Goal: Task Accomplishment & Management: Use online tool/utility

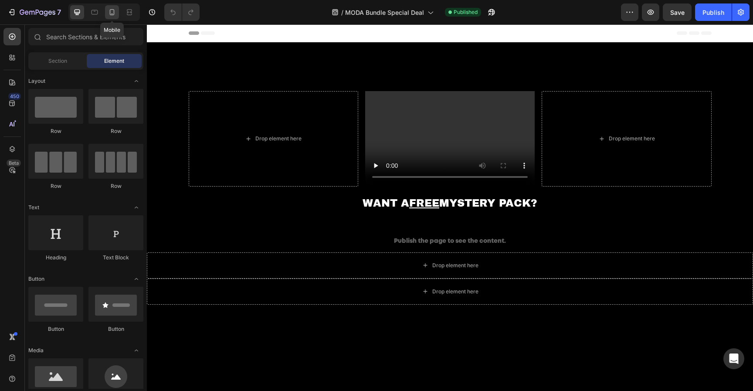
click at [109, 11] on icon at bounding box center [112, 12] width 9 height 9
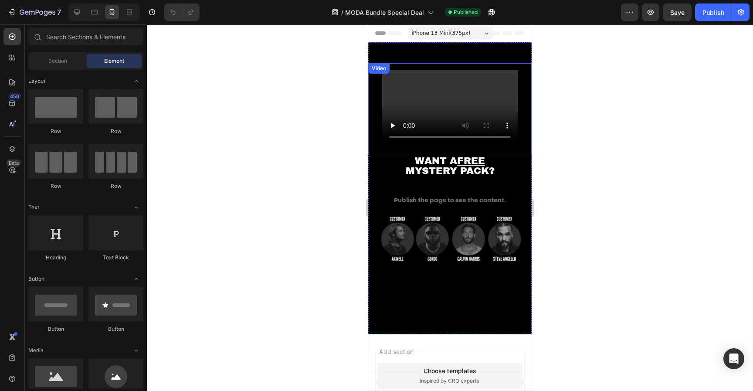
click at [462, 73] on video at bounding box center [450, 108] width 136 height 76
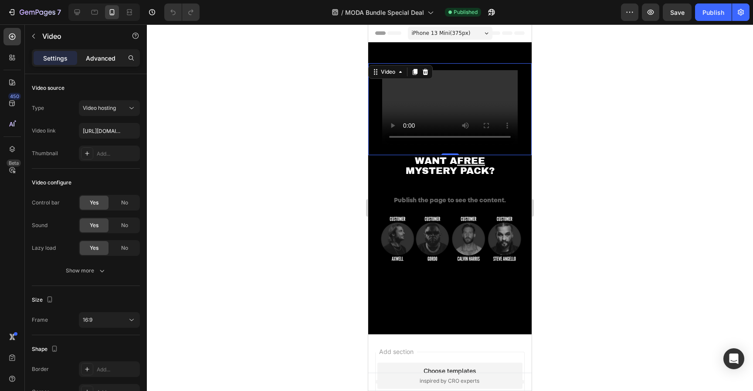
click at [95, 55] on p "Advanced" at bounding box center [101, 58] width 30 height 9
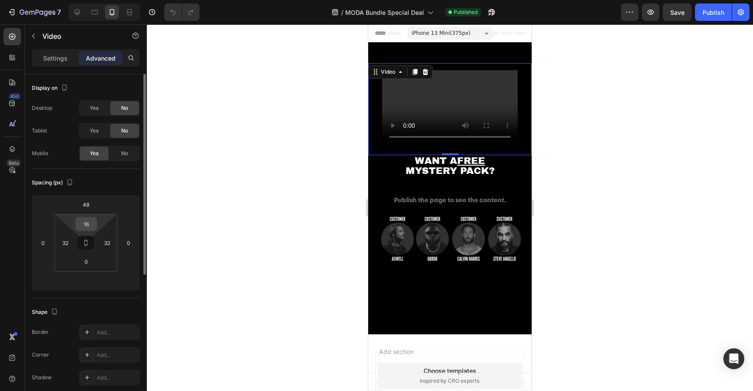
click at [88, 222] on input "16" at bounding box center [86, 224] width 17 height 13
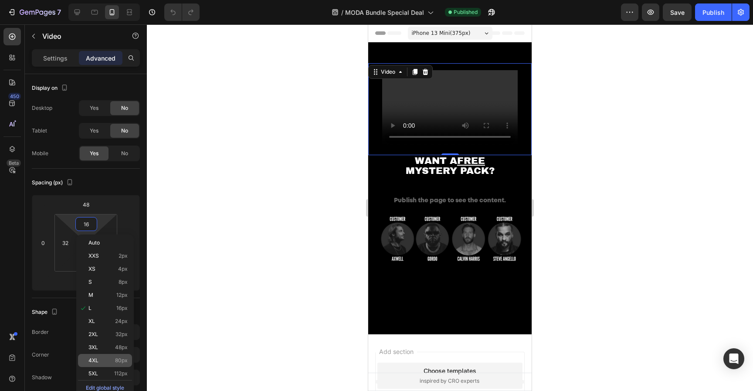
click at [97, 357] on span "4XL" at bounding box center [93, 360] width 10 height 6
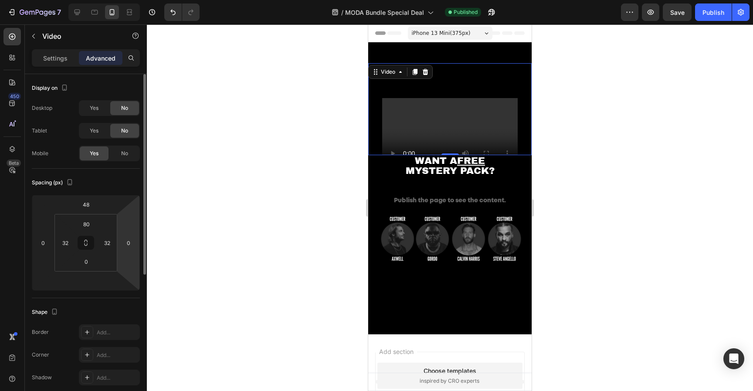
type input "16"
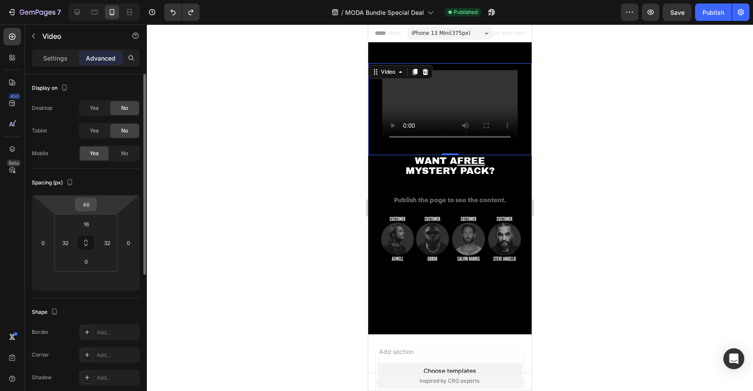
click at [95, 205] on div "48" at bounding box center [86, 204] width 22 height 14
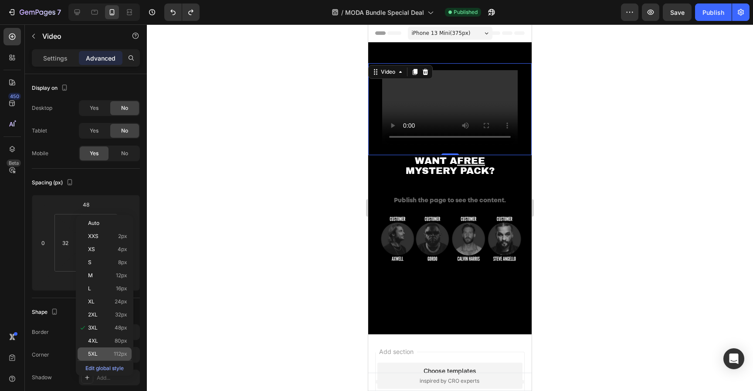
click at [104, 353] on p "5XL 112px" at bounding box center [107, 354] width 39 height 6
type input "112"
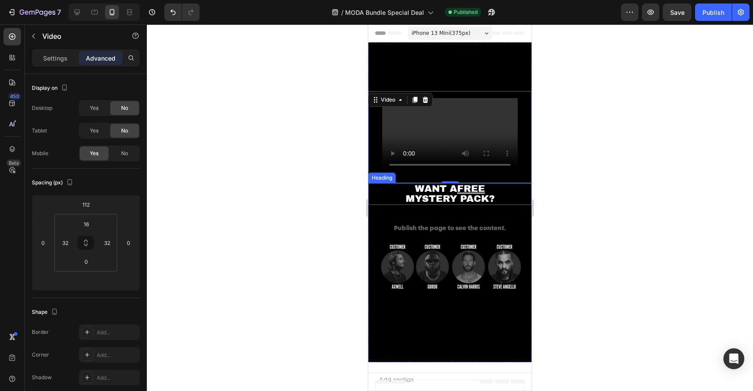
click at [642, 158] on div at bounding box center [450, 207] width 606 height 367
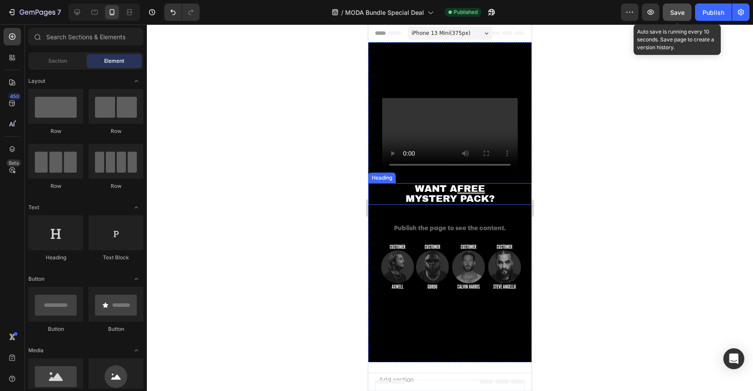
click at [684, 14] on span "Save" at bounding box center [677, 12] width 14 height 7
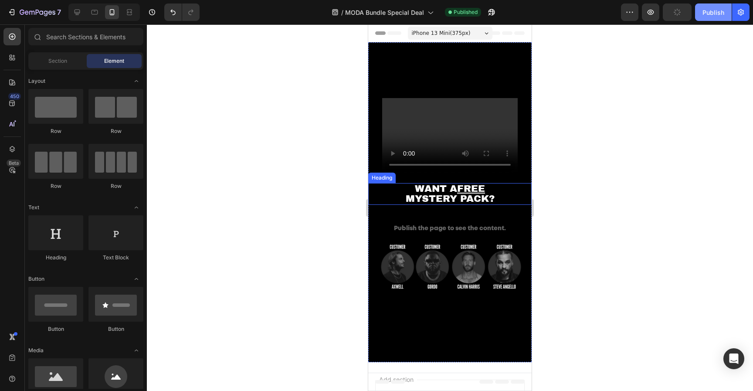
click at [707, 14] on div "Publish" at bounding box center [714, 12] width 22 height 9
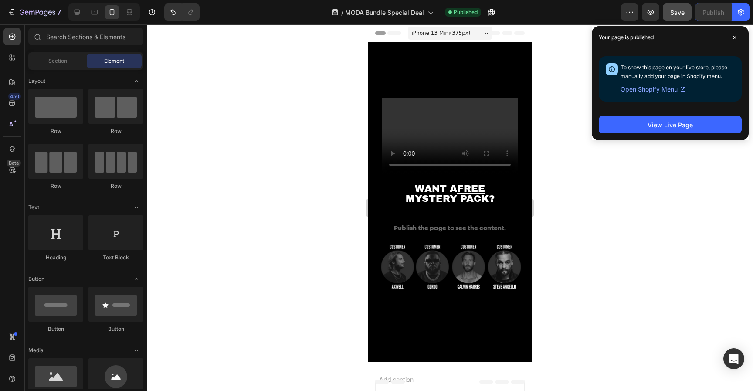
click at [589, 178] on div at bounding box center [450, 207] width 606 height 367
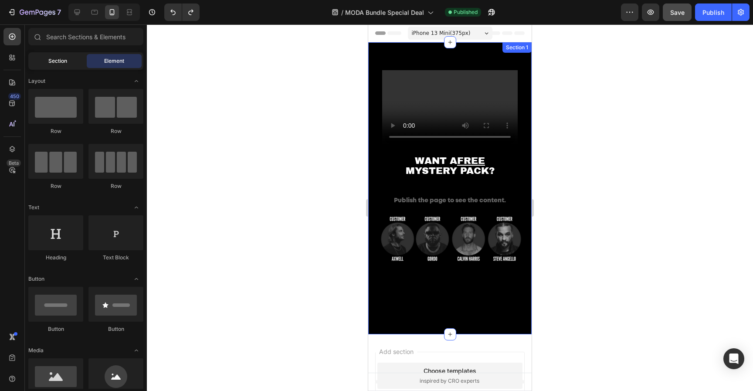
click at [57, 64] on span "Section" at bounding box center [57, 61] width 19 height 8
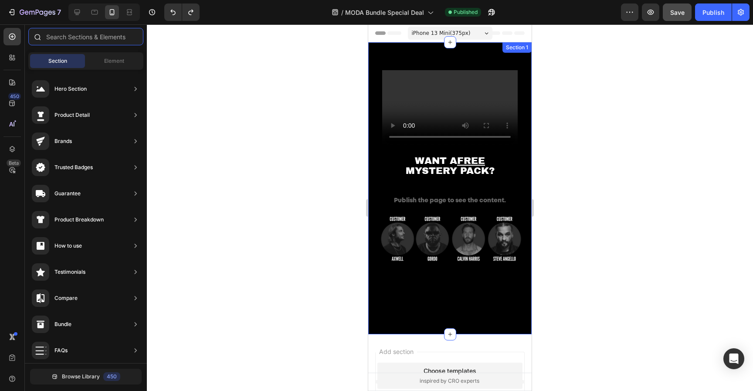
click at [66, 38] on input "text" at bounding box center [85, 36] width 115 height 17
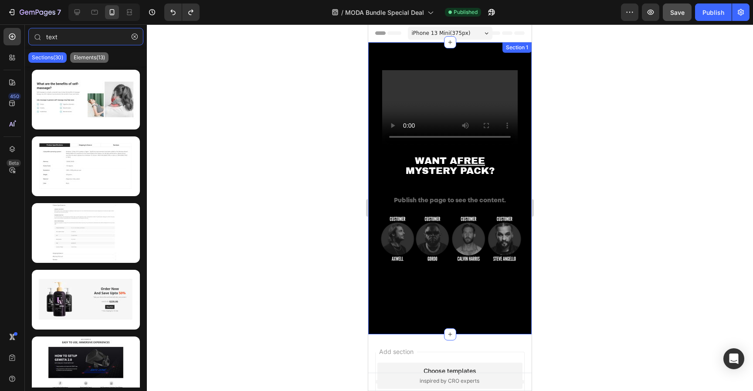
type input "text"
click at [84, 58] on p "Elements(13)" at bounding box center [89, 57] width 31 height 7
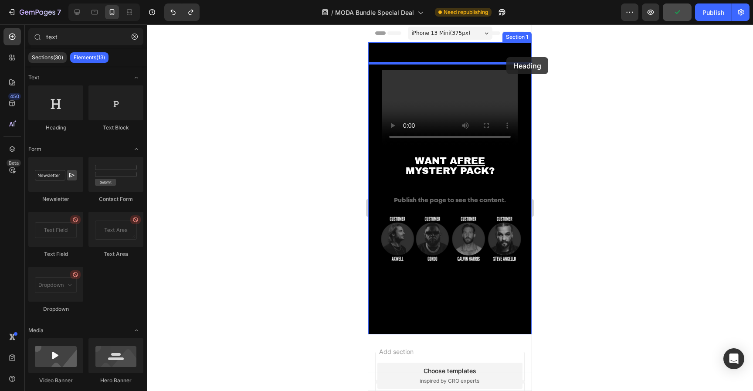
drag, startPoint x: 435, startPoint y: 131, endPoint x: 500, endPoint y: 61, distance: 94.7
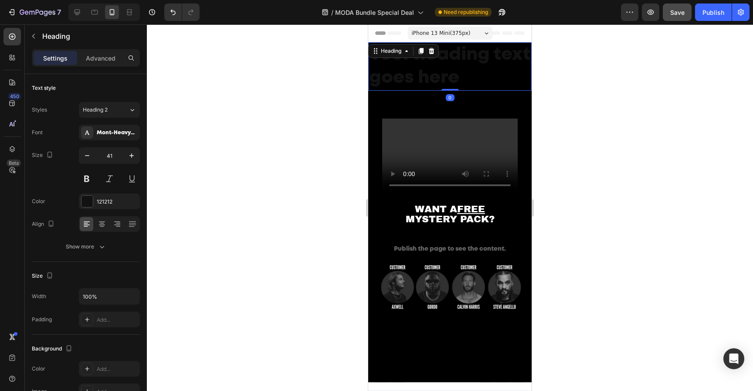
click at [466, 75] on h2 "Your heading text goes here" at bounding box center [449, 66] width 163 height 48
click at [466, 75] on p "Your heading text goes here" at bounding box center [450, 66] width 162 height 47
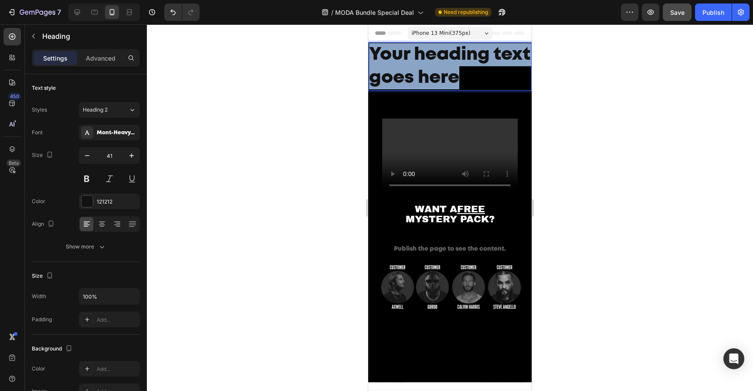
click at [466, 75] on p "Your heading text goes here" at bounding box center [450, 66] width 162 height 47
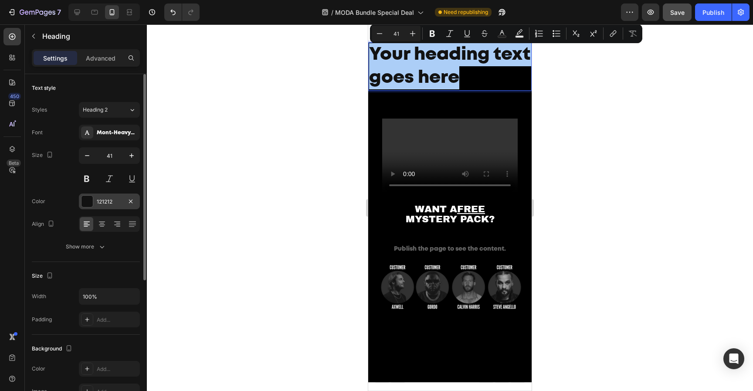
click at [86, 204] on div at bounding box center [87, 201] width 11 height 11
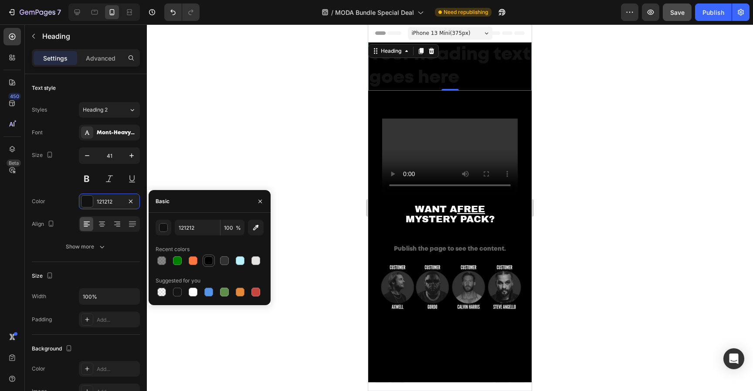
click at [208, 260] on div at bounding box center [208, 260] width 9 height 9
type input "000000"
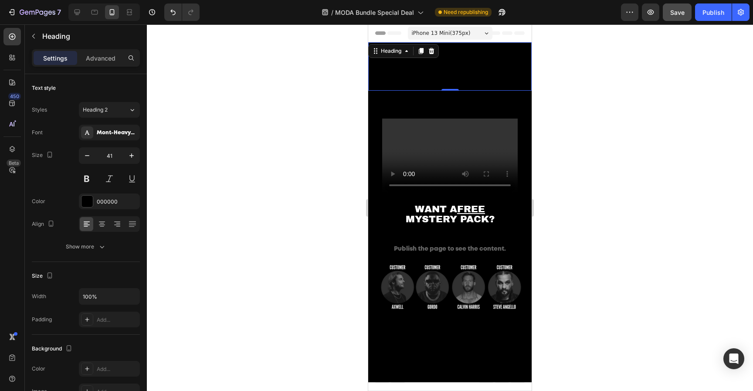
click at [274, 55] on div at bounding box center [450, 207] width 606 height 367
click at [424, 71] on p "Your heading text goes here" at bounding box center [450, 66] width 162 height 47
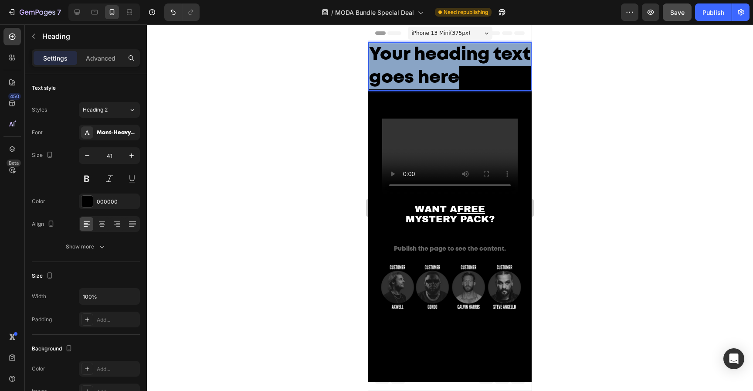
click at [424, 71] on p "Your heading text goes here" at bounding box center [450, 66] width 162 height 47
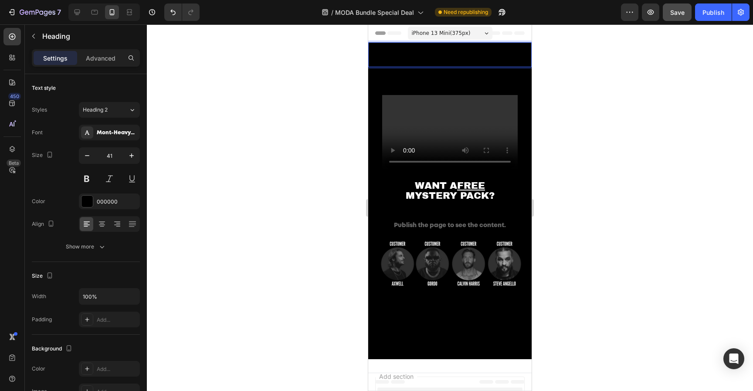
click at [444, 60] on h2 "Rich Text Editor. Editing area: main" at bounding box center [449, 54] width 163 height 25
click at [642, 139] on div at bounding box center [450, 207] width 606 height 367
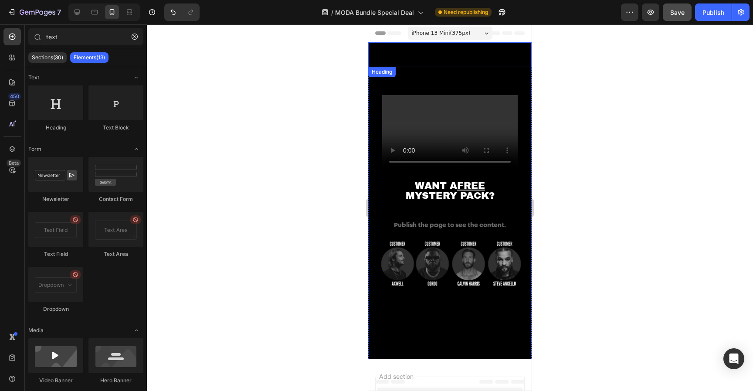
click at [477, 57] on p "Rich Text Editor. Editing area: main" at bounding box center [450, 54] width 162 height 23
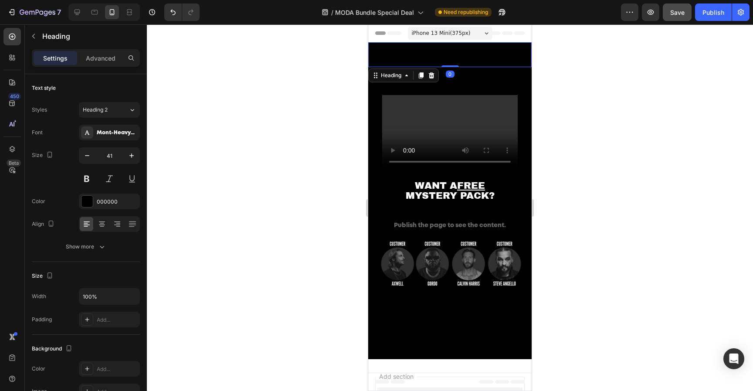
click at [109, 57] on p "Advanced" at bounding box center [101, 58] width 30 height 9
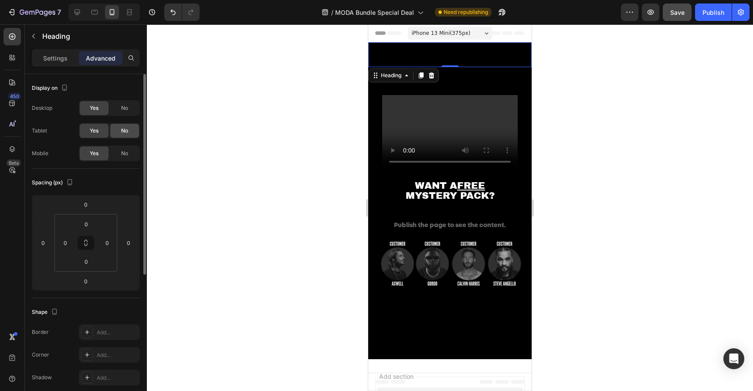
click at [125, 132] on span "No" at bounding box center [124, 131] width 7 height 8
click at [122, 109] on span "No" at bounding box center [124, 108] width 7 height 8
click at [300, 131] on div at bounding box center [450, 207] width 606 height 367
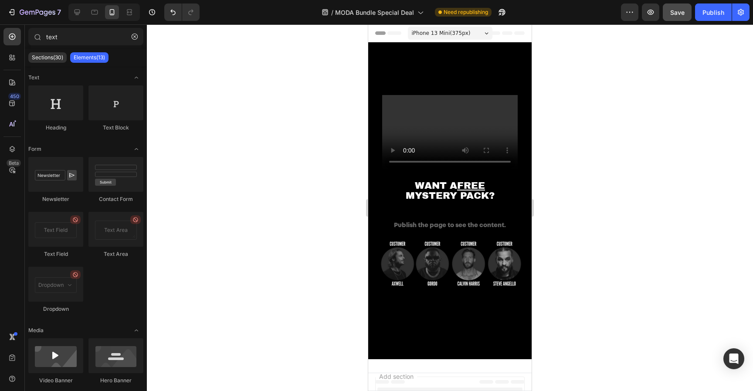
click at [681, 3] on div "7 Version history / MODA Bundle Special Deal Need republishing Preview Save Pub…" at bounding box center [376, 12] width 753 height 25
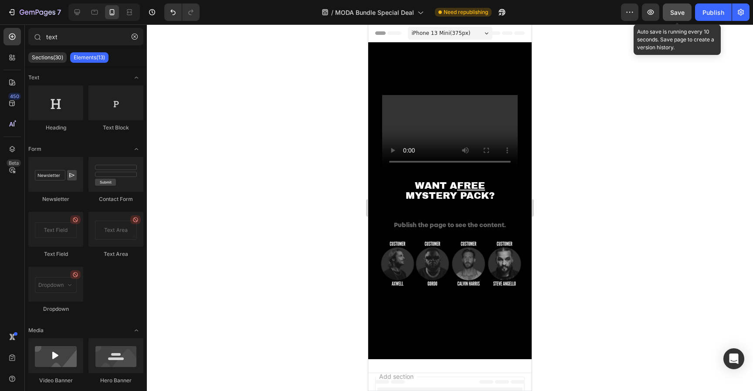
click at [686, 10] on button "Save" at bounding box center [677, 11] width 29 height 17
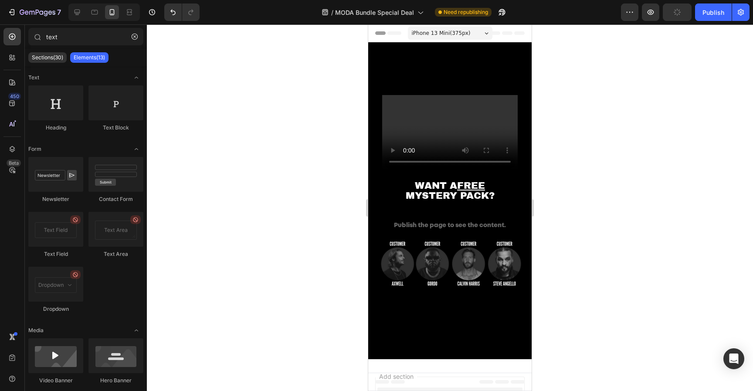
click at [695, 10] on div "Preview Publish" at bounding box center [685, 11] width 129 height 17
click at [707, 11] on div "Publish" at bounding box center [714, 12] width 22 height 9
click at [74, 15] on icon at bounding box center [77, 12] width 9 height 9
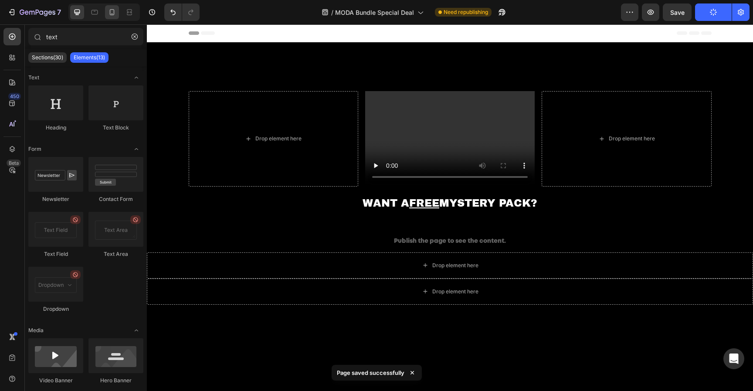
click at [119, 12] on div at bounding box center [112, 12] width 14 height 14
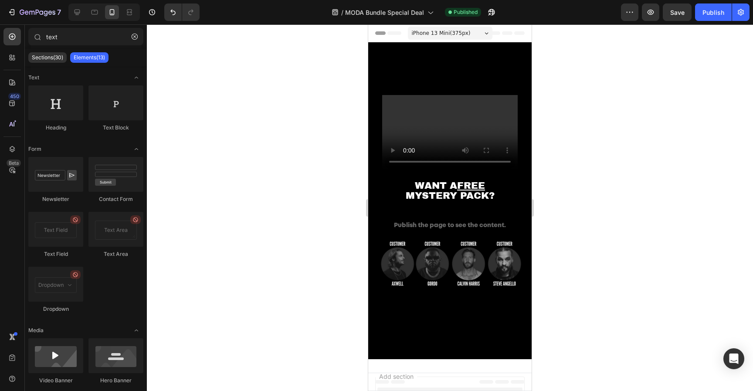
click at [228, 76] on div at bounding box center [450, 207] width 606 height 367
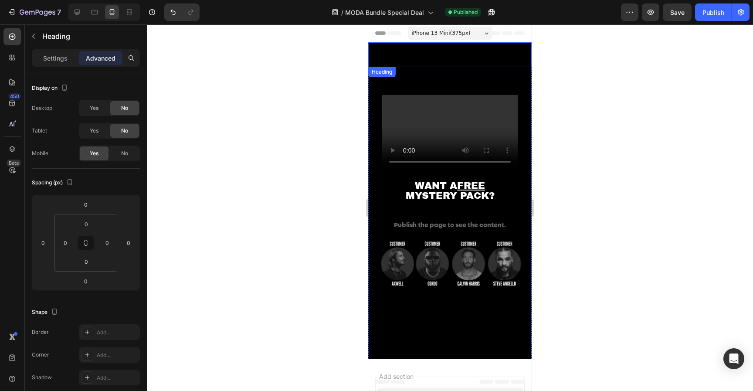
click at [431, 61] on p "Rich Text Editor. Editing area: main" at bounding box center [450, 54] width 162 height 23
click at [431, 56] on h2 "Rich Text Editor. Editing area: main" at bounding box center [449, 54] width 163 height 25
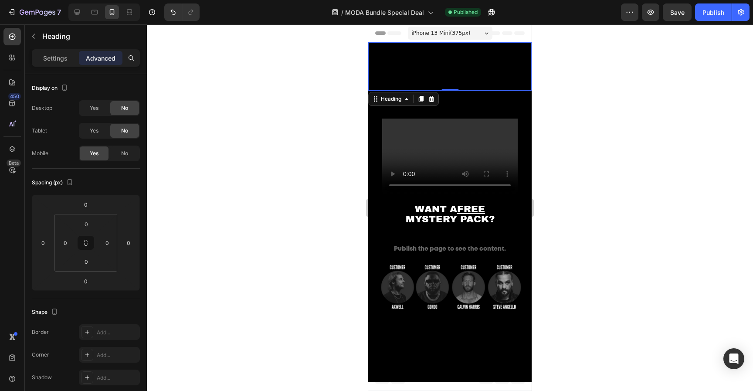
click at [618, 80] on div at bounding box center [450, 207] width 606 height 367
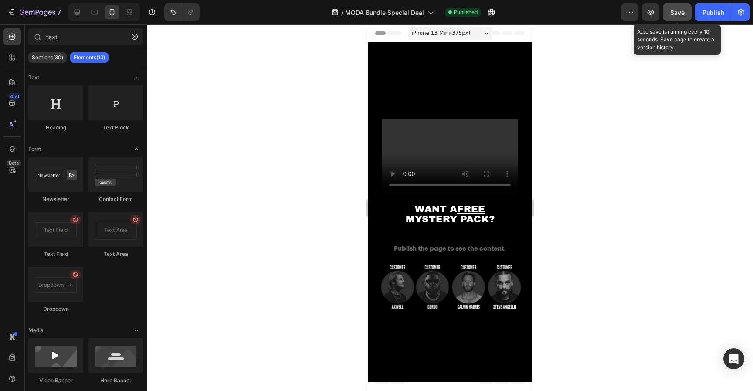
click at [684, 10] on span "Save" at bounding box center [677, 12] width 14 height 7
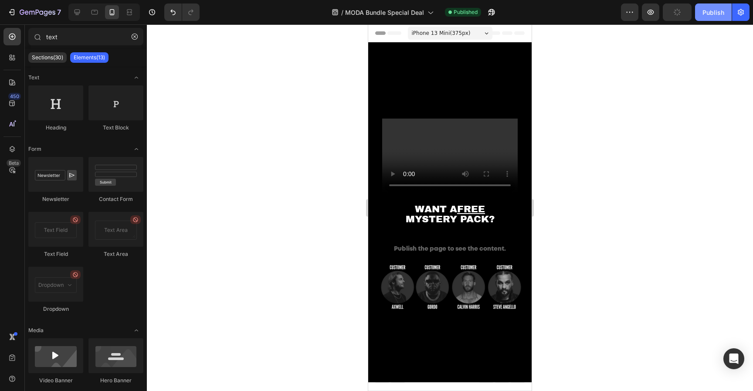
click at [706, 12] on div "Publish" at bounding box center [714, 12] width 22 height 9
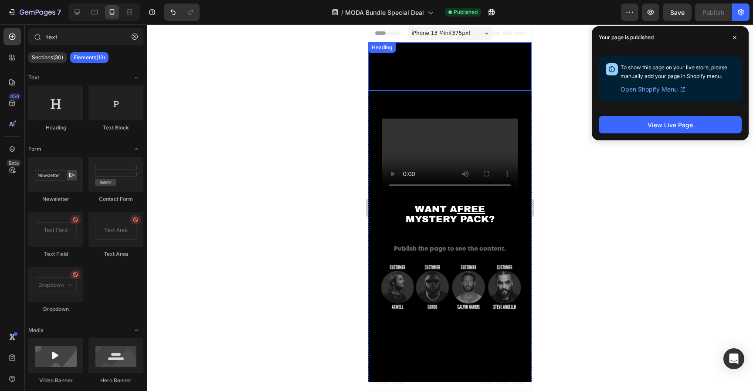
click at [435, 68] on p "a a" at bounding box center [450, 66] width 162 height 47
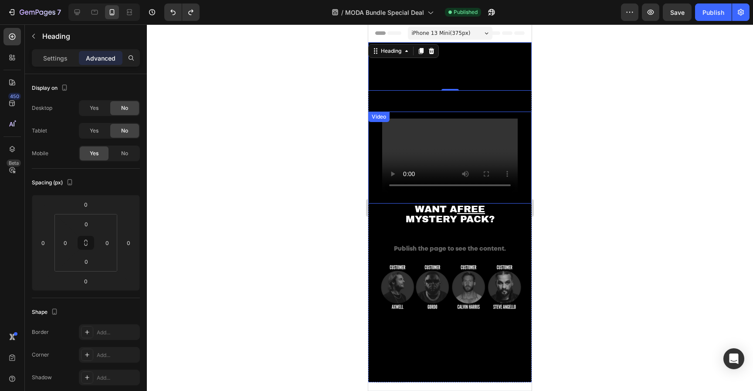
click at [571, 142] on div at bounding box center [450, 207] width 606 height 367
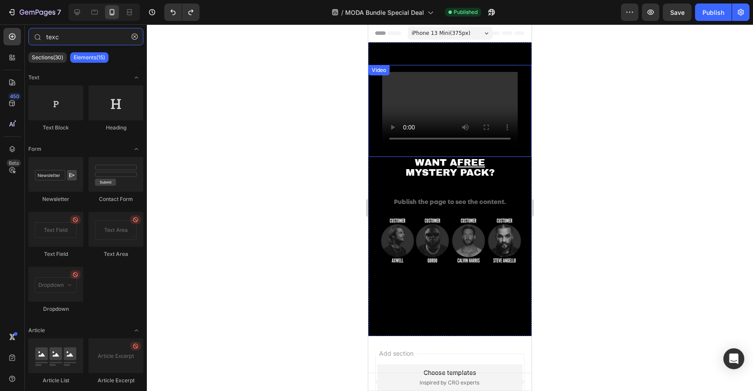
type input "texc"
click at [571, 142] on div at bounding box center [450, 207] width 606 height 367
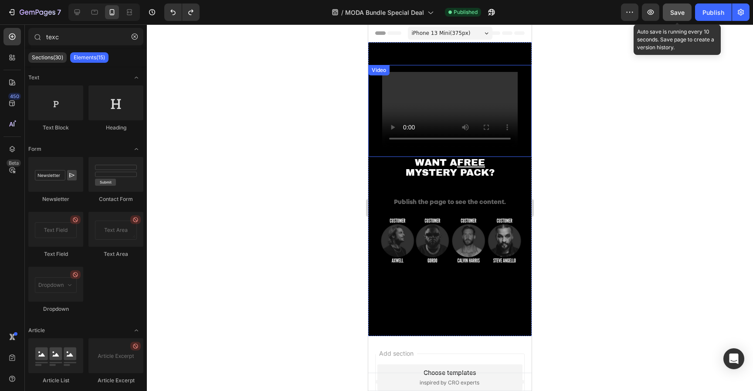
click at [686, 8] on button "Save" at bounding box center [677, 11] width 29 height 17
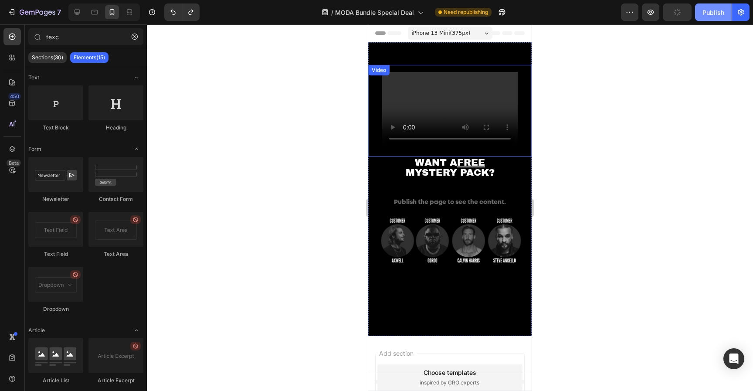
click at [697, 9] on button "Publish" at bounding box center [713, 11] width 37 height 17
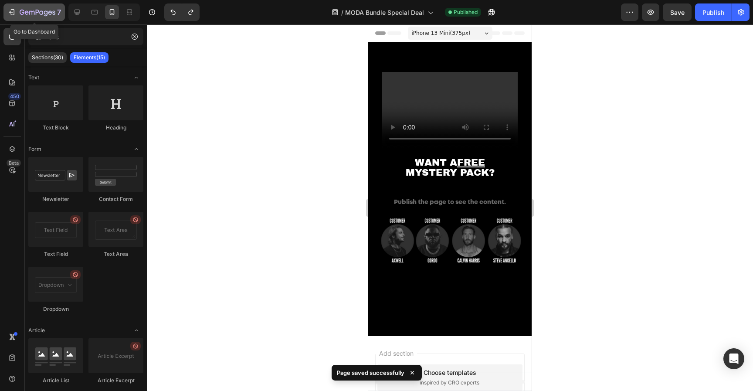
click at [47, 16] on icon "button" at bounding box center [38, 12] width 36 height 7
